Goal: Task Accomplishment & Management: Use online tool/utility

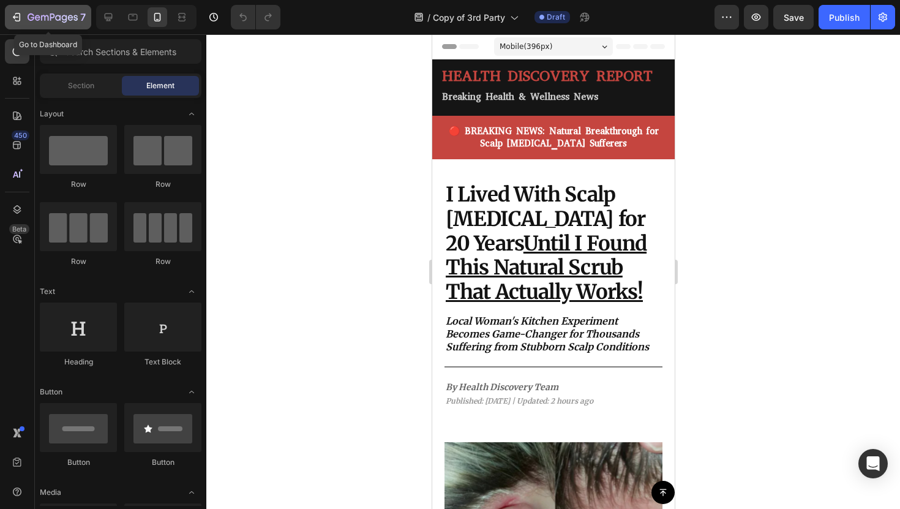
click at [6, 13] on button "7" at bounding box center [48, 17] width 86 height 24
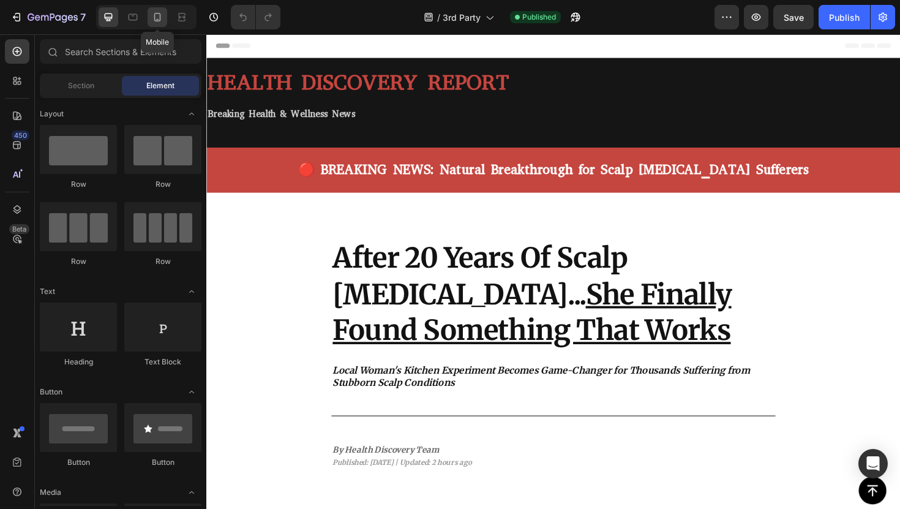
click at [154, 16] on icon at bounding box center [157, 17] width 12 height 12
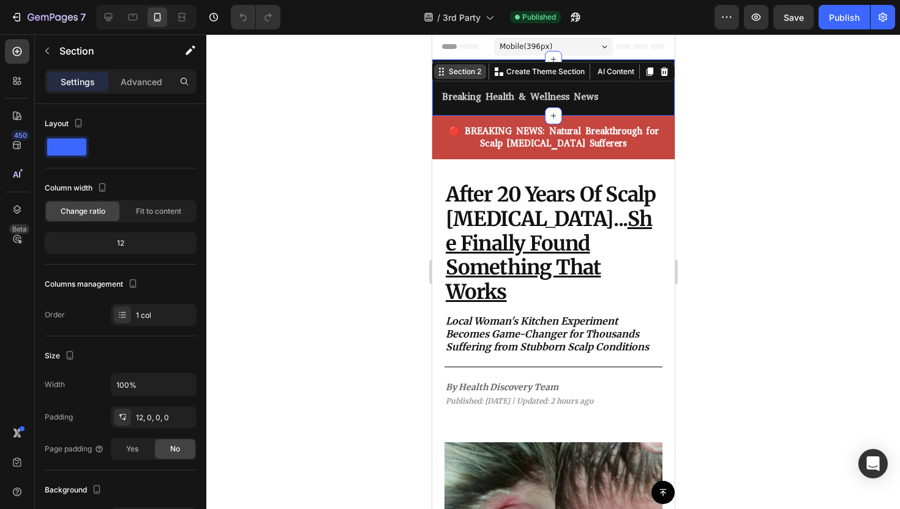
click at [671, 67] on div "Section 2 You can create reusable sections Create Theme Section AI Content Writ…" at bounding box center [552, 72] width 244 height 20
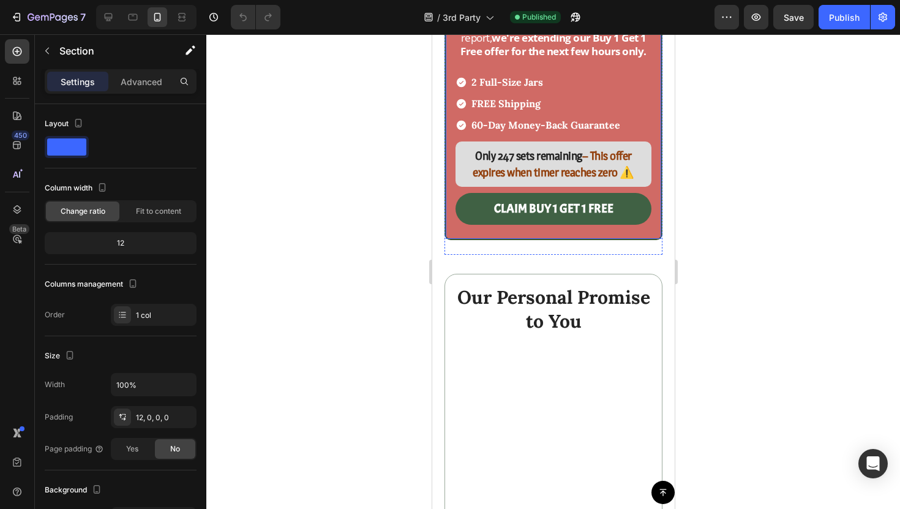
scroll to position [5728, 0]
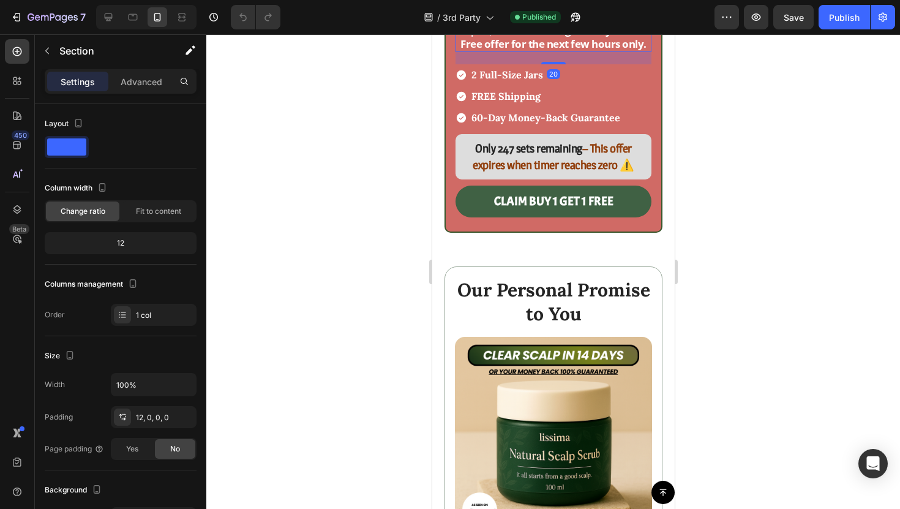
click at [514, 51] on strong "we're extending our Buy 1 Get 1 Free offer for the next few hours only." at bounding box center [553, 37] width 186 height 28
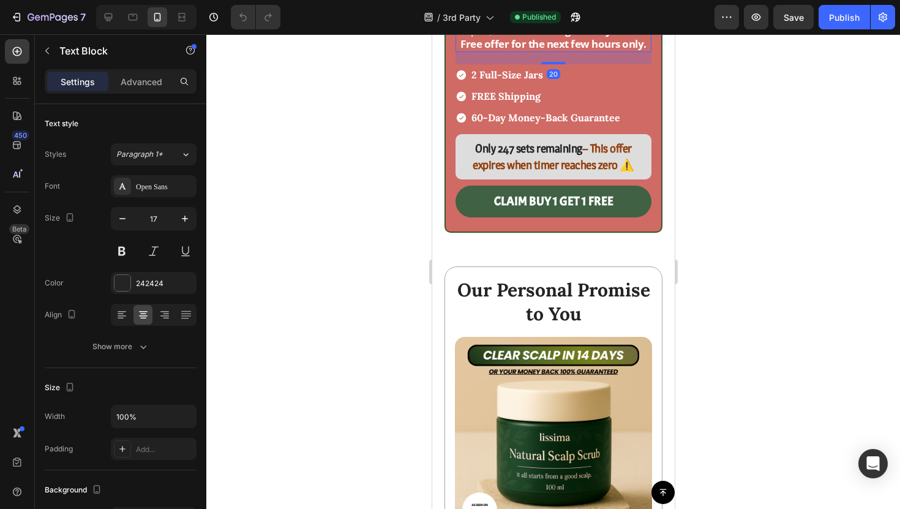
click at [512, 51] on strong "we're extending our Buy 1 Get 1 Free offer for the next few hours only." at bounding box center [553, 37] width 186 height 28
click at [505, 51] on strong "we're extending our Buy 1 Get 1 Free offer for the next few hours only." at bounding box center [553, 37] width 186 height 28
click at [499, 51] on span "Due to overwhelming demand from this report, they 're extending our Buy 1 Get 1…" at bounding box center [553, 30] width 194 height 41
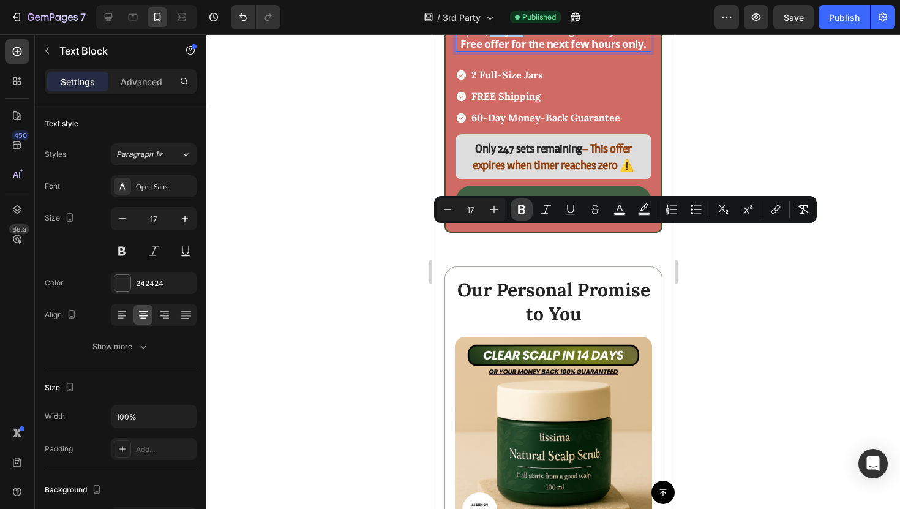
click at [527, 207] on icon "Editor contextual toolbar" at bounding box center [522, 209] width 12 height 12
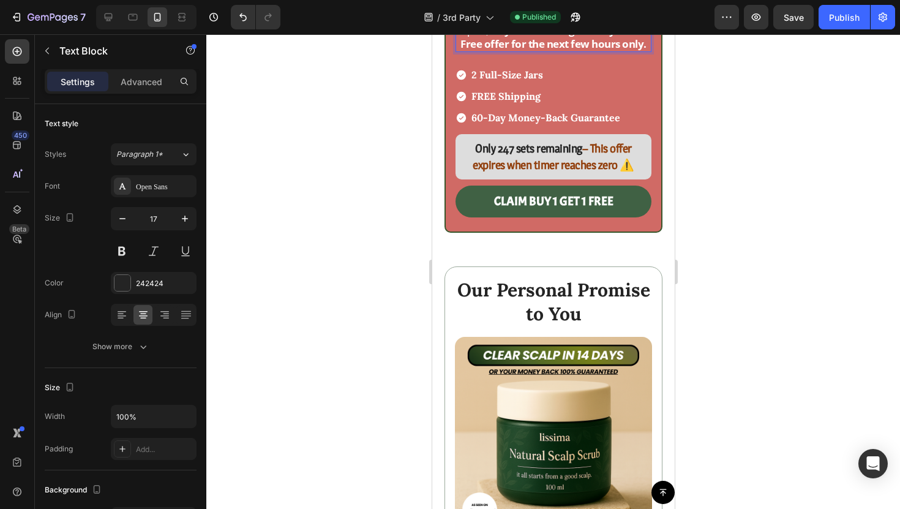
click at [587, 51] on strong "they're extending our Buy 1 Get 1 Free offer for the next few hours only." at bounding box center [554, 37] width 189 height 28
click at [598, 51] on strong "ehthey're extending t Buy 1 Get 1 Free offer for the next few hours only." at bounding box center [554, 37] width 189 height 28
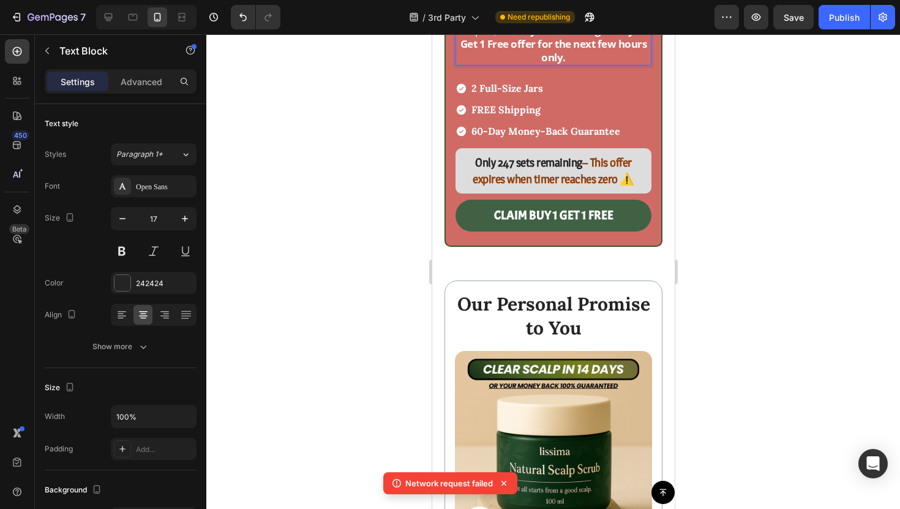
click at [616, 64] on strong "eehthey're extending th Buy 1 Get 1 Free offer for the next few hours only." at bounding box center [553, 43] width 187 height 41
click at [615, 64] on strong "eehthey're extending thBuy 1 Get 1 Free offer for the next few hours only." at bounding box center [553, 43] width 187 height 41
click at [619, 64] on strong "eehthey're extending theBuy 1 Get 1 Free offer for the next few hours only." at bounding box center [553, 43] width 187 height 41
click at [515, 64] on strong "eehthey're extending theBuy 1 Get 1 Free offer for the next few hours only." at bounding box center [553, 43] width 187 height 41
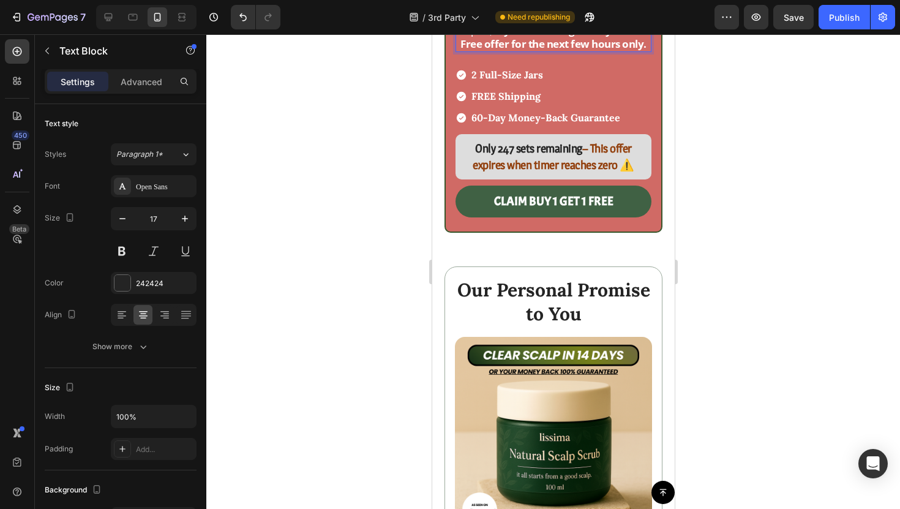
click at [516, 51] on strong "hey're extending theBuy 1 Get 1 Free offer for the next few hours only." at bounding box center [553, 37] width 186 height 28
click at [493, 51] on strong "hey're extending theBuy 1 Get 1 Free offer for the next few hours only." at bounding box center [553, 37] width 186 height 28
click at [495, 51] on span "Due to overwhelming demand from this report, t hey're extending theBuy 1 Get 1 …" at bounding box center [552, 30] width 191 height 41
click at [528, 51] on strong "hey're extending theBuy 1 Get 1 Free offer for the next few hours only." at bounding box center [554, 37] width 189 height 28
click at [598, 51] on strong "hey're extending theBuy 1 Get 1 Free offer for the next few hours only." at bounding box center [554, 37] width 189 height 28
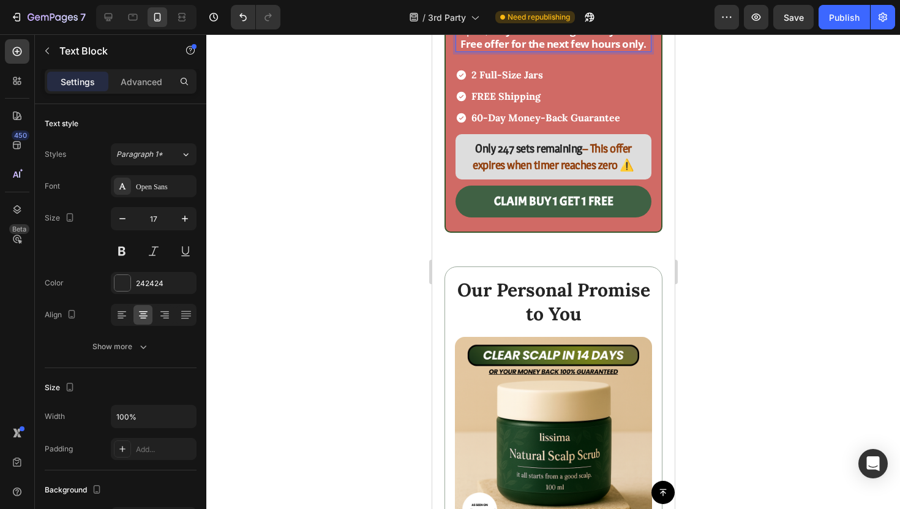
click at [706, 295] on div at bounding box center [553, 271] width 694 height 475
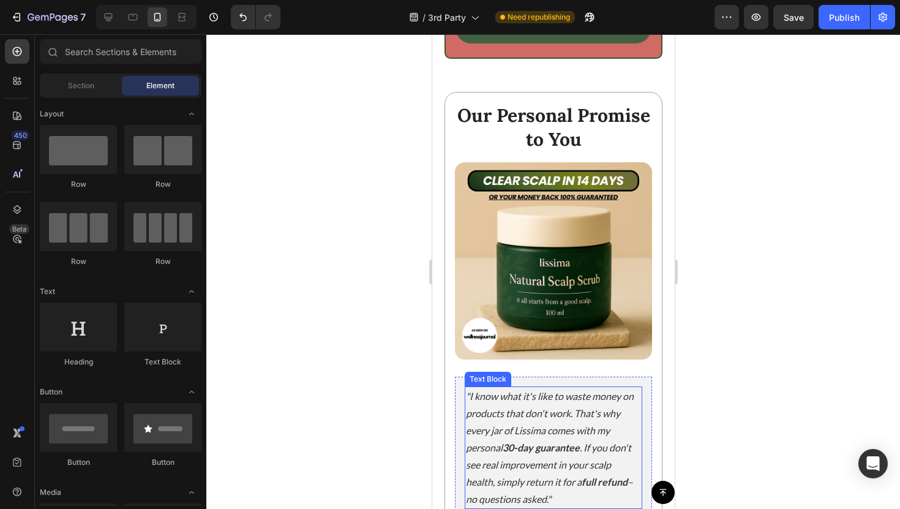
scroll to position [6091, 0]
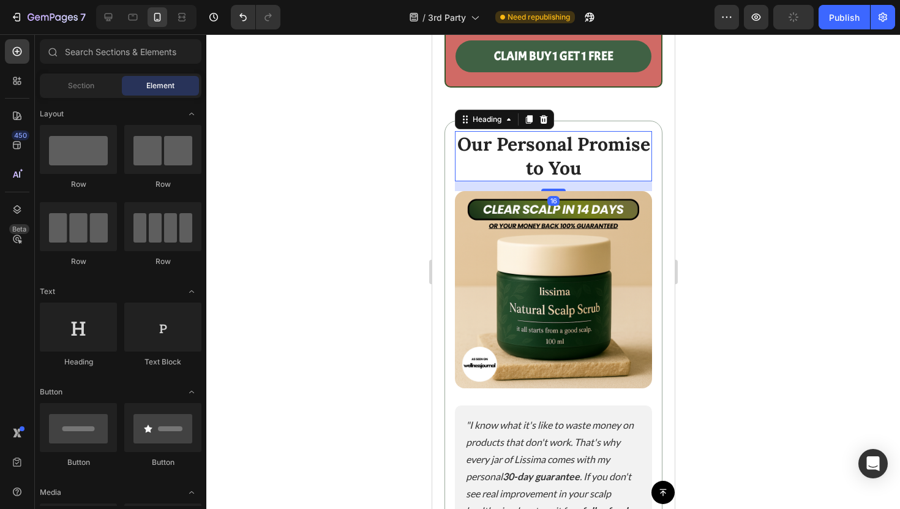
click at [486, 157] on h3 "Our Personal Promise to You" at bounding box center [552, 156] width 197 height 50
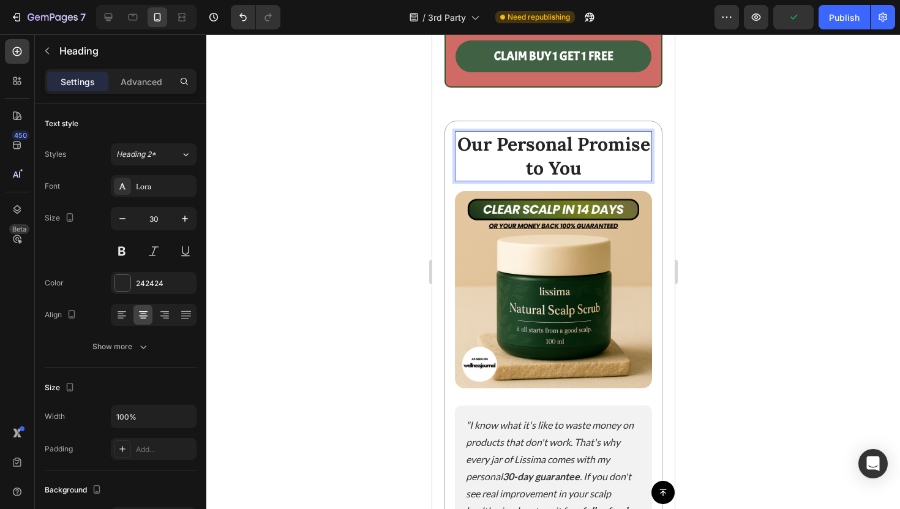
click at [486, 157] on h3 "Our Personal Promise to You" at bounding box center [552, 156] width 197 height 50
click at [486, 152] on p "Our Personal Promise to You" at bounding box center [553, 157] width 195 height 48
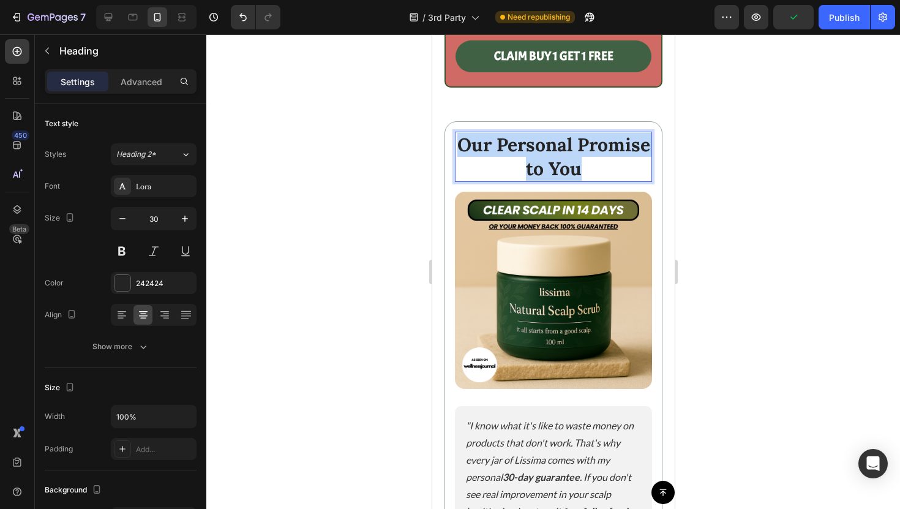
click at [486, 152] on p "Our Personal Promise to You" at bounding box center [553, 157] width 195 height 48
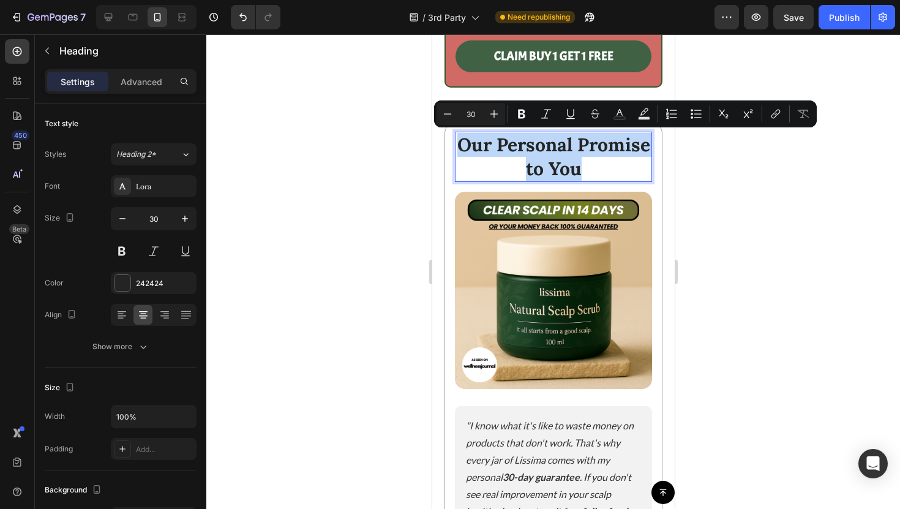
click at [480, 148] on p "Our Personal Promise to You" at bounding box center [553, 157] width 195 height 48
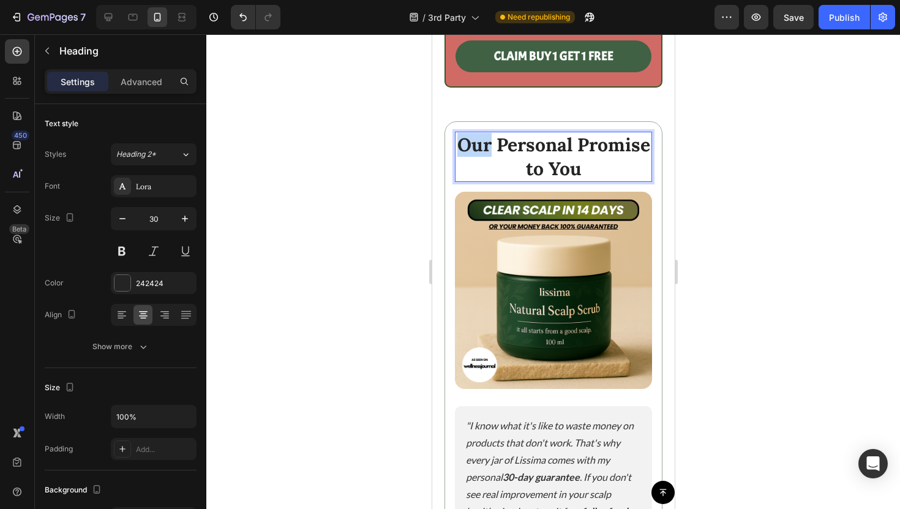
click at [480, 148] on p "Our Personal Promise to You" at bounding box center [553, 157] width 195 height 48
click at [683, 217] on div at bounding box center [553, 271] width 694 height 475
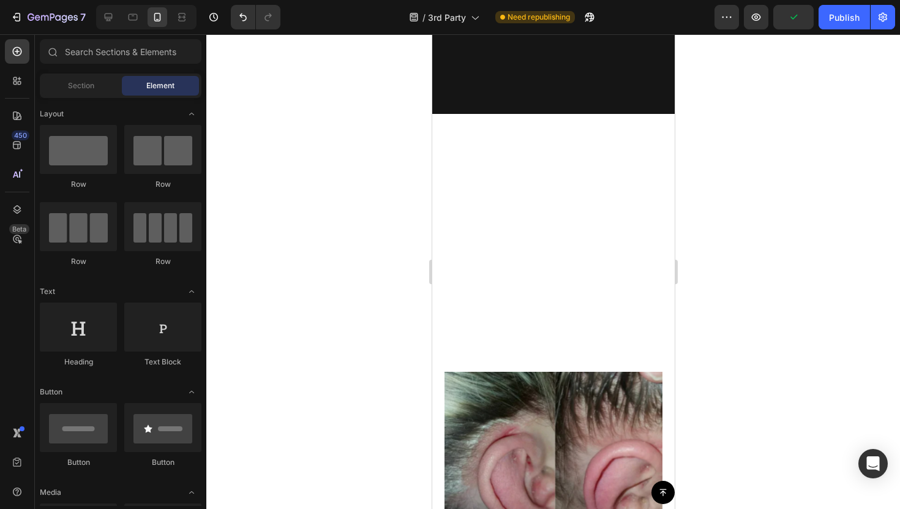
scroll to position [0, 0]
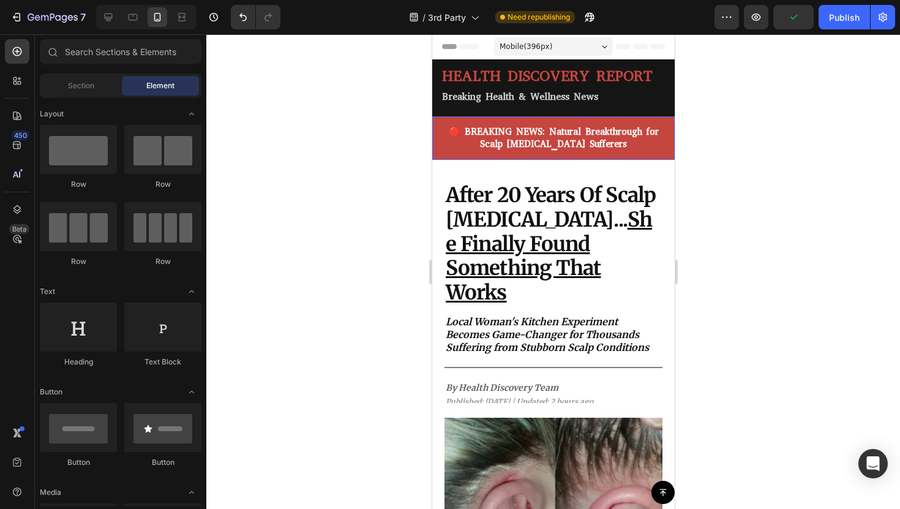
click at [445, 141] on p "🔴 BREAKING NEWS: Natural Breakthrough for Scalp Psoriasis Sufferers" at bounding box center [553, 138] width 223 height 24
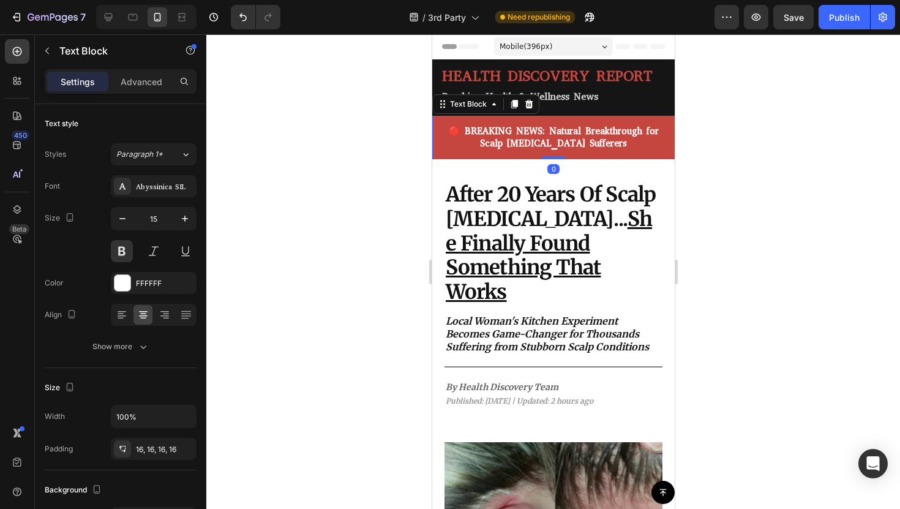
click at [535, 100] on div "Text Block" at bounding box center [485, 104] width 107 height 20
click at [532, 104] on icon at bounding box center [529, 104] width 10 height 10
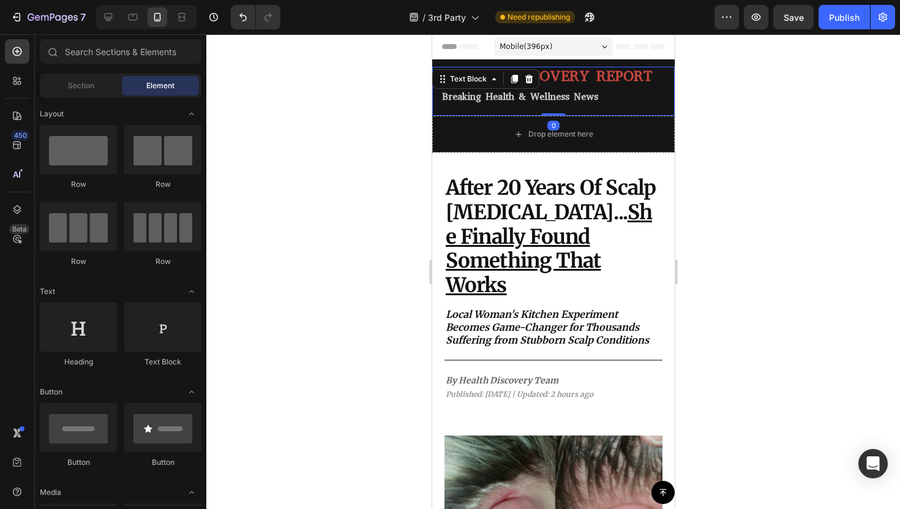
click at [645, 98] on p "Breaking Health & Wellness News" at bounding box center [553, 96] width 223 height 20
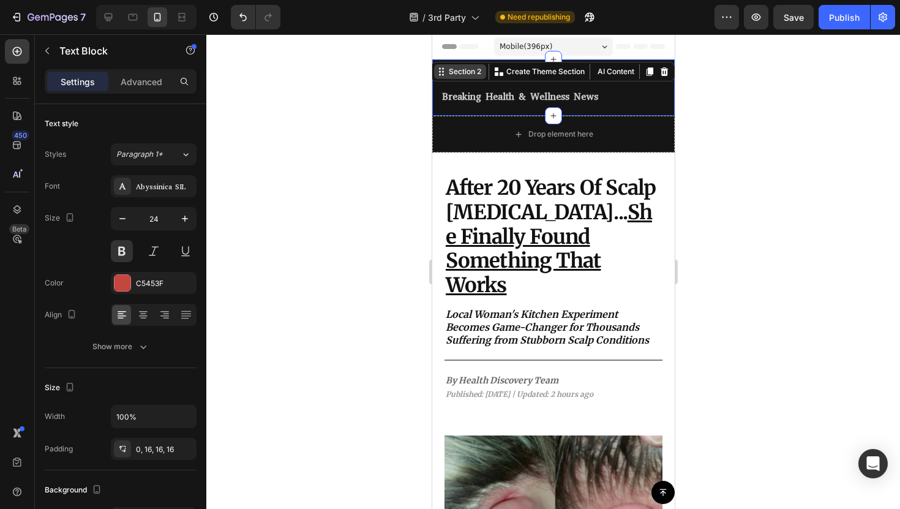
click at [661, 65] on div "Section 2 You can create reusable sections Create Theme Section AI Content Writ…" at bounding box center [552, 72] width 244 height 20
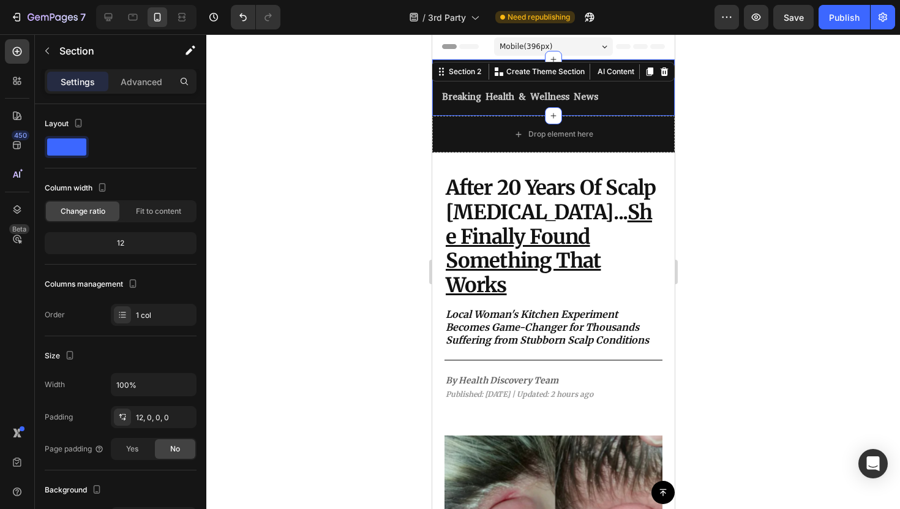
click at [656, 77] on div "Section 2 You can create reusable sections Create Theme Section AI Content Writ…" at bounding box center [552, 72] width 244 height 20
click at [665, 77] on div at bounding box center [663, 71] width 15 height 15
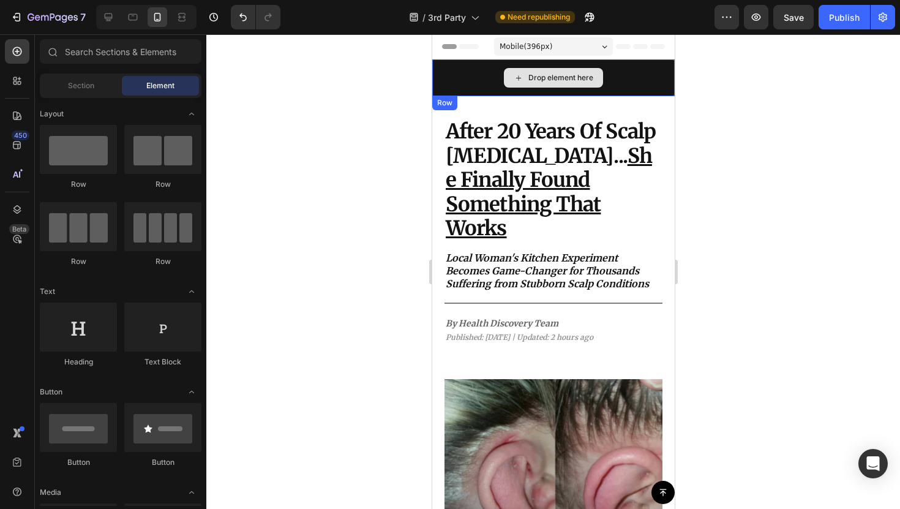
click at [668, 84] on div "Drop element here" at bounding box center [553, 77] width 242 height 37
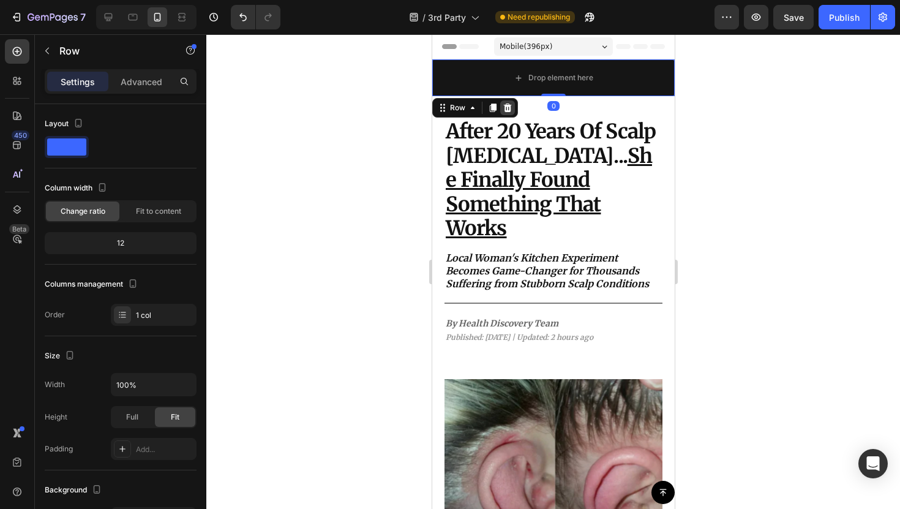
click at [509, 103] on icon at bounding box center [507, 108] width 10 height 10
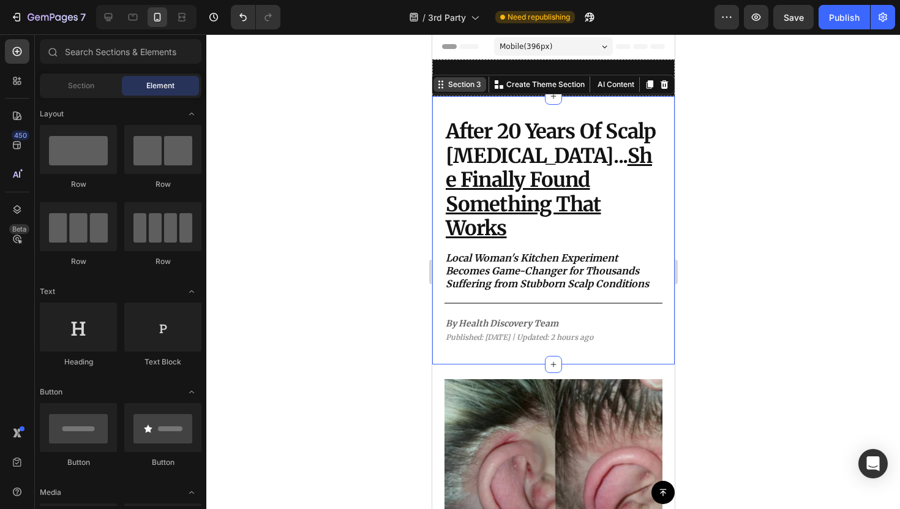
click at [659, 86] on div "Section 3 You can create reusable sections Create Theme Section AI Content Writ…" at bounding box center [552, 85] width 244 height 20
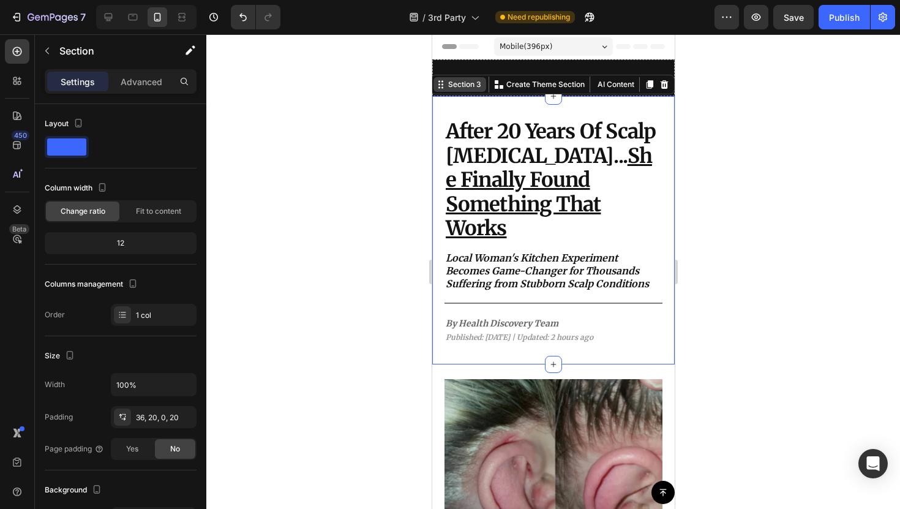
click at [659, 86] on icon at bounding box center [664, 85] width 10 height 10
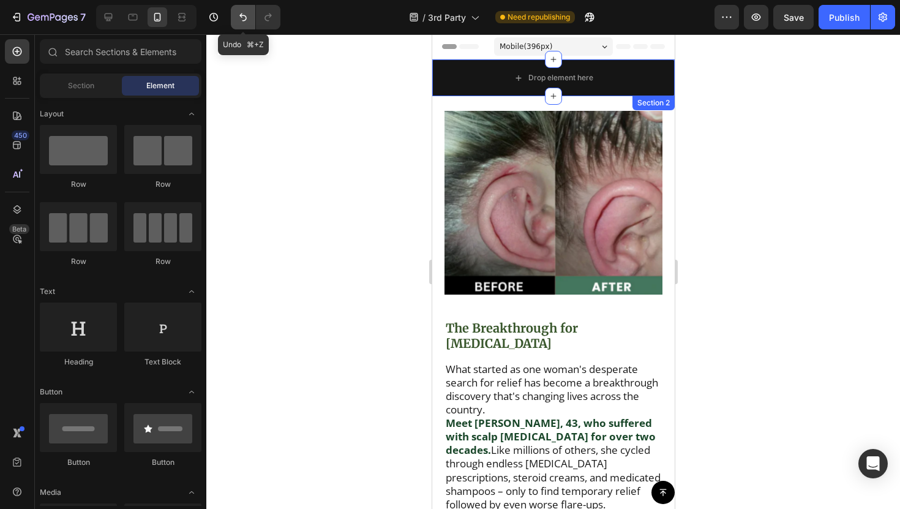
click at [238, 15] on icon "Undo/Redo" at bounding box center [243, 17] width 12 height 12
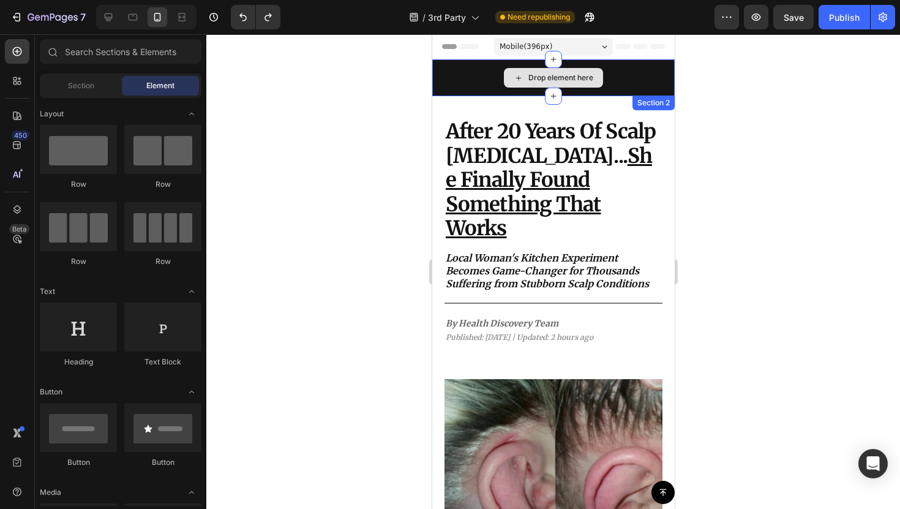
click at [438, 67] on div "Drop element here" at bounding box center [553, 77] width 242 height 37
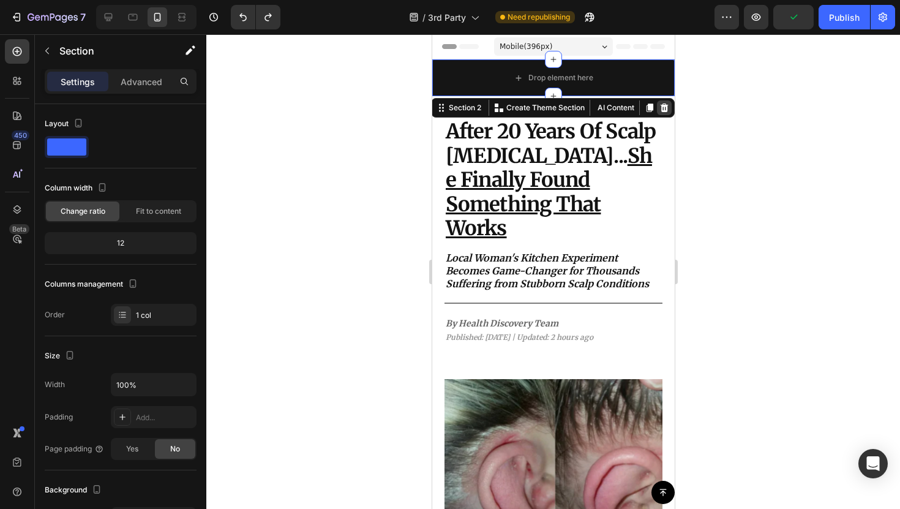
click at [660, 106] on icon at bounding box center [664, 108] width 10 height 10
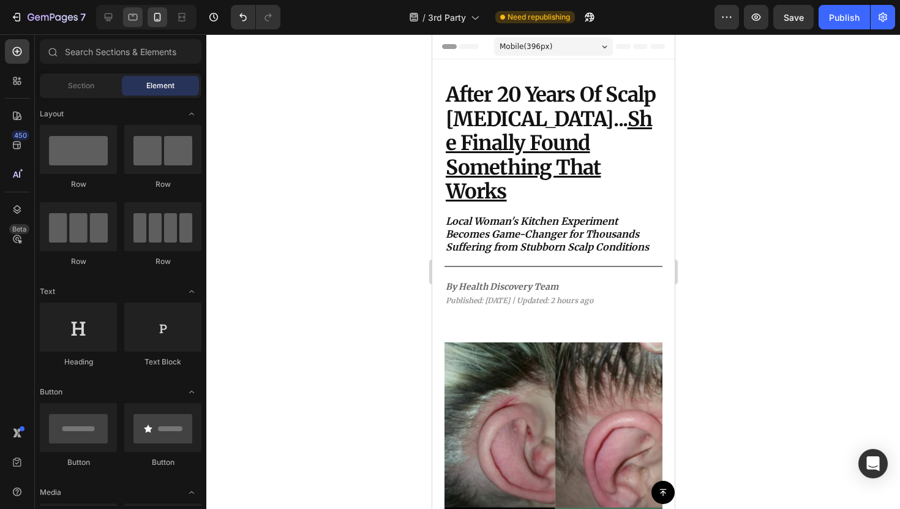
click at [129, 9] on div at bounding box center [133, 17] width 20 height 20
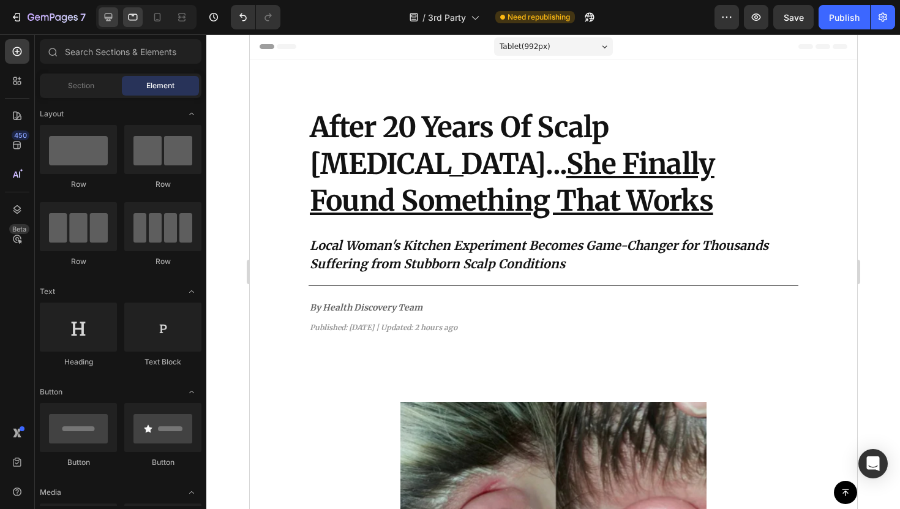
click at [114, 9] on div at bounding box center [109, 17] width 20 height 20
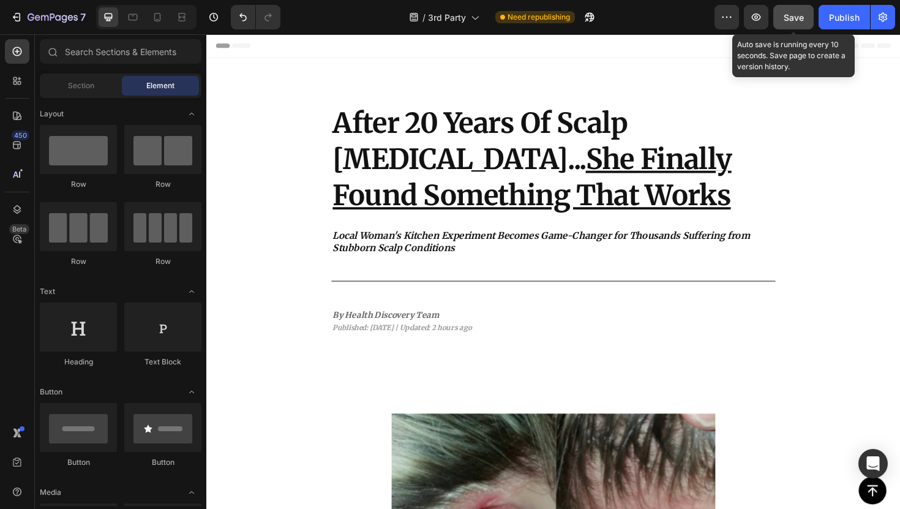
click at [778, 13] on button "Save" at bounding box center [793, 17] width 40 height 24
click at [858, 16] on div "Publish" at bounding box center [844, 17] width 31 height 13
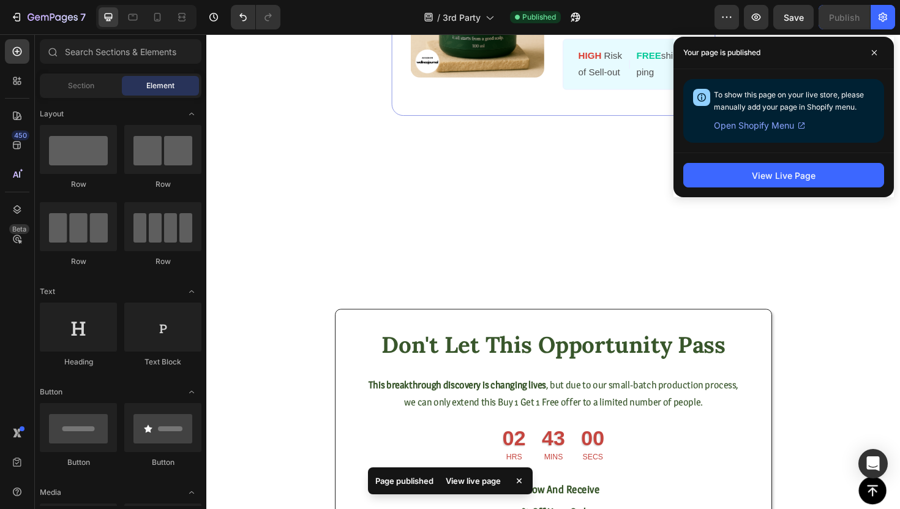
scroll to position [7010, 0]
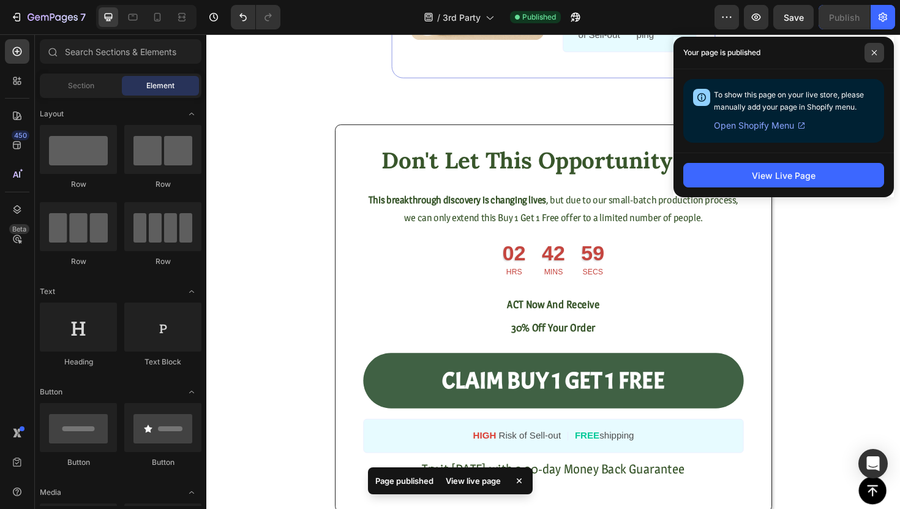
click at [868, 56] on span at bounding box center [875, 53] width 20 height 20
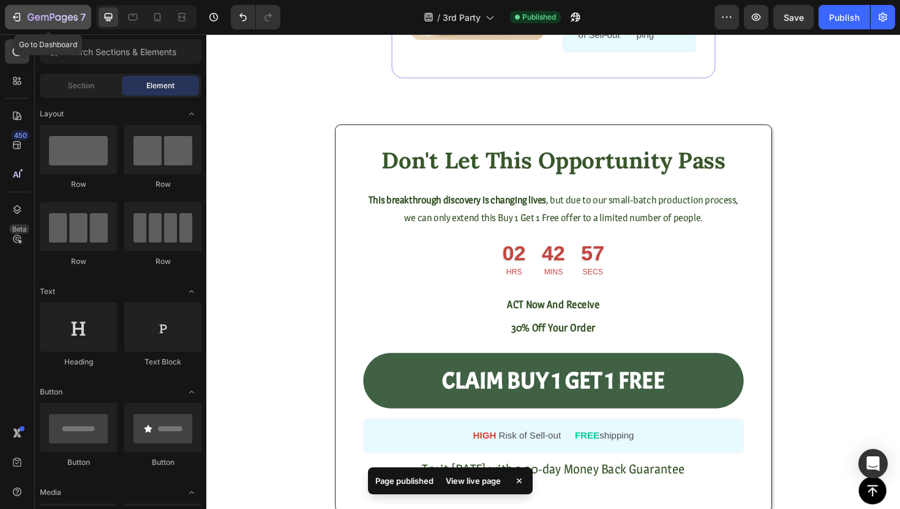
click at [25, 23] on div "7" at bounding box center [47, 17] width 75 height 15
